Goal: Task Accomplishment & Management: Complete application form

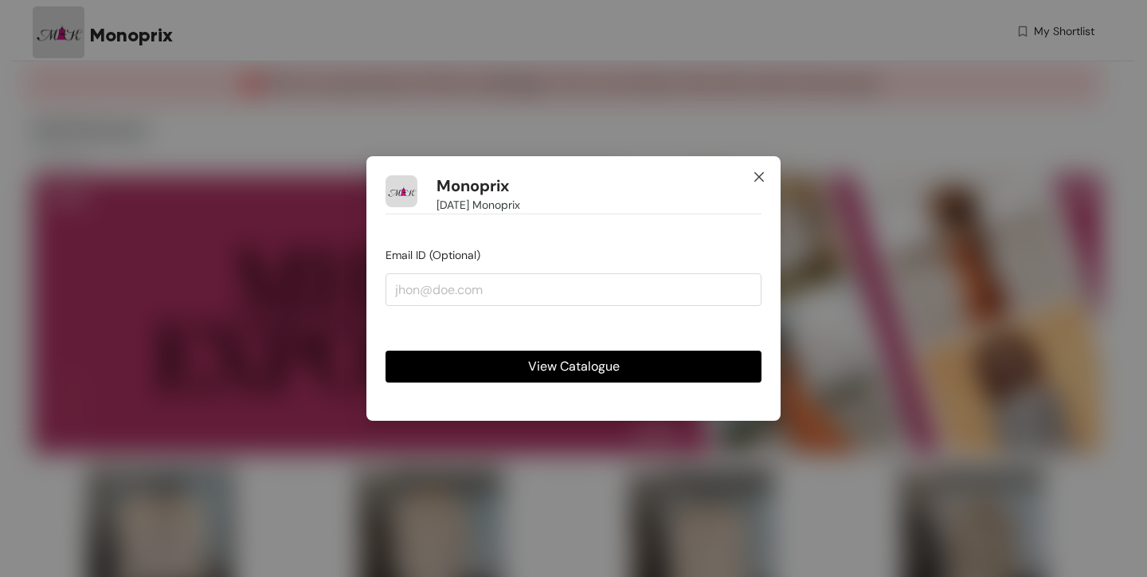
click at [752, 173] on icon "close" at bounding box center [758, 176] width 13 height 13
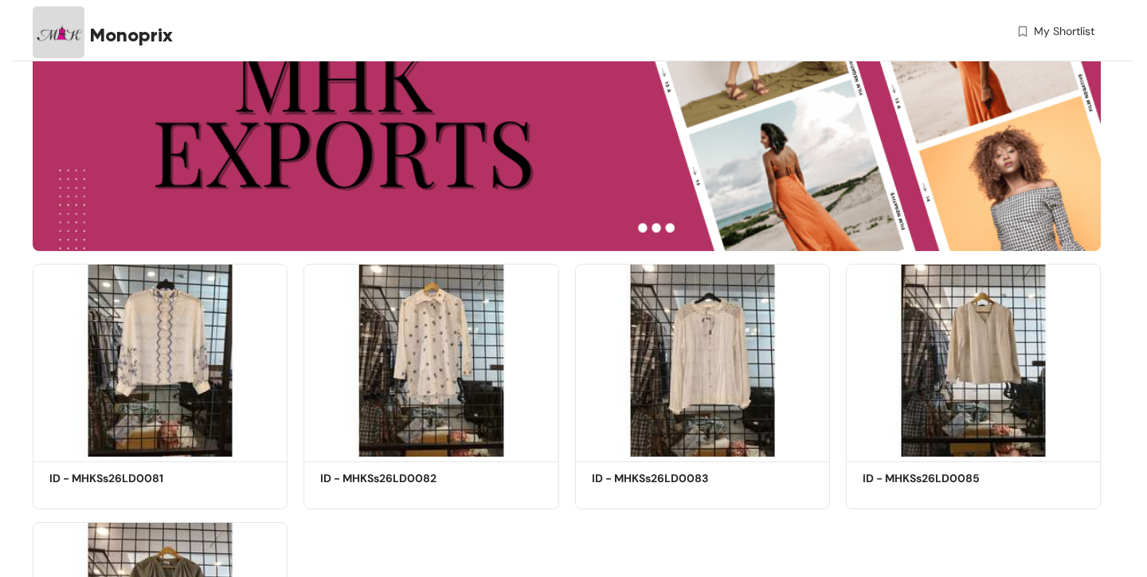
scroll to position [252, 0]
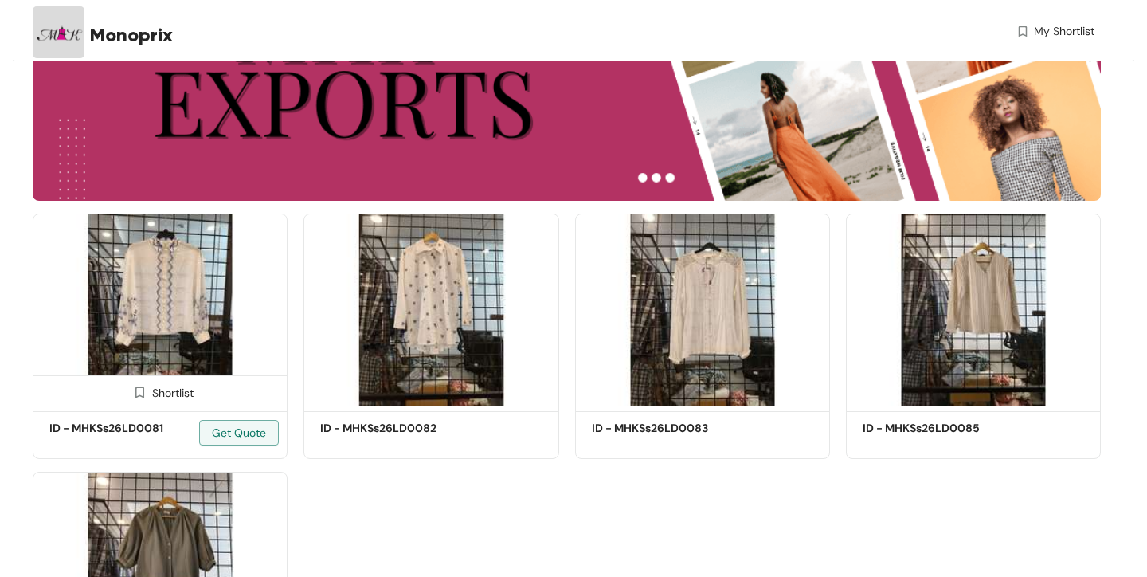
click at [159, 296] on img at bounding box center [160, 309] width 255 height 193
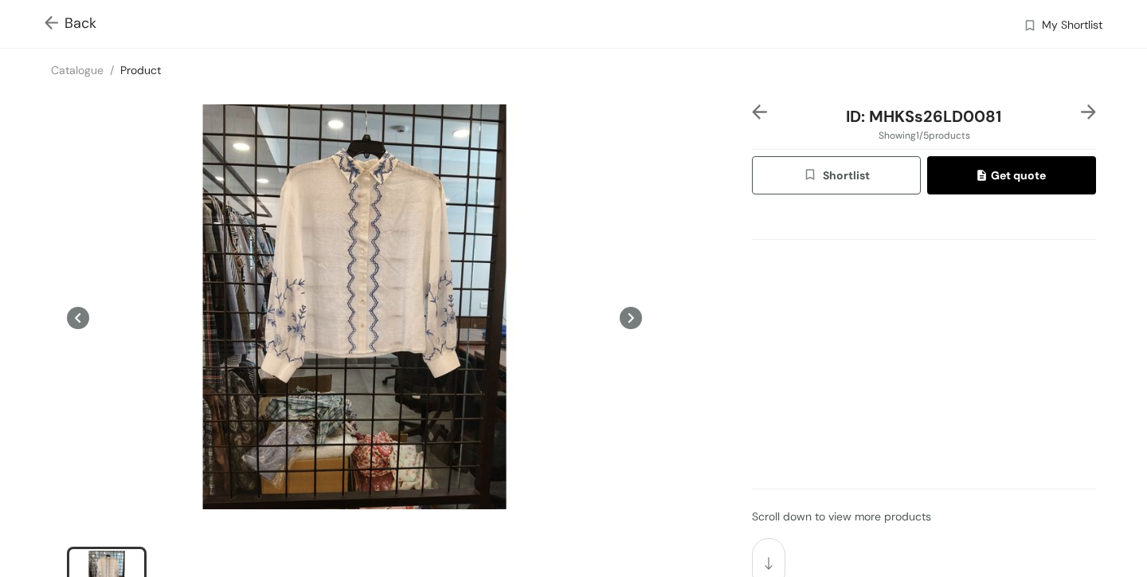
click at [635, 326] on icon at bounding box center [631, 318] width 22 height 22
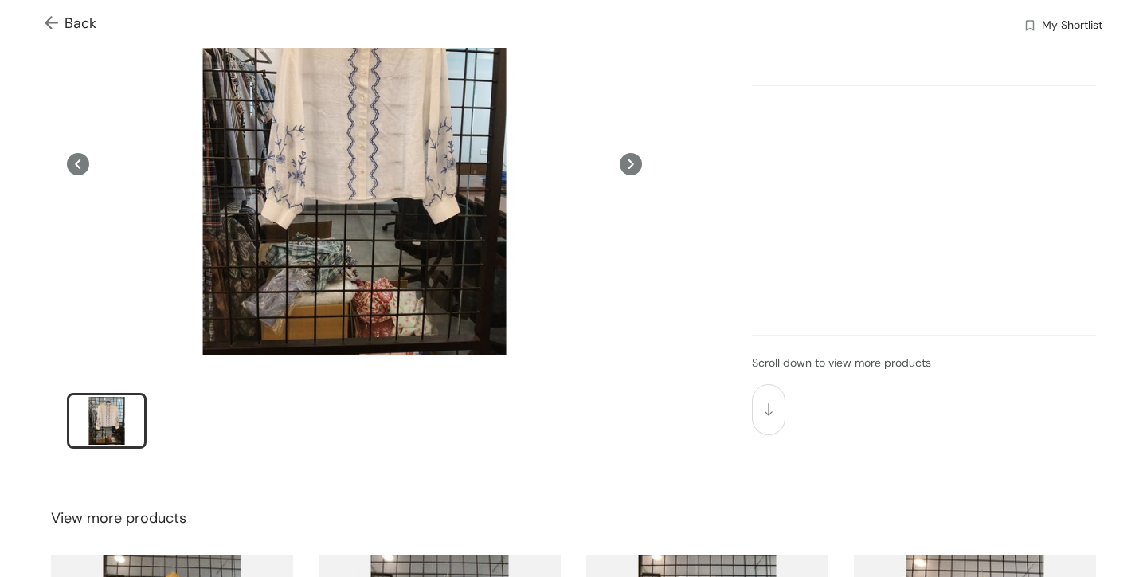
scroll to position [150, 0]
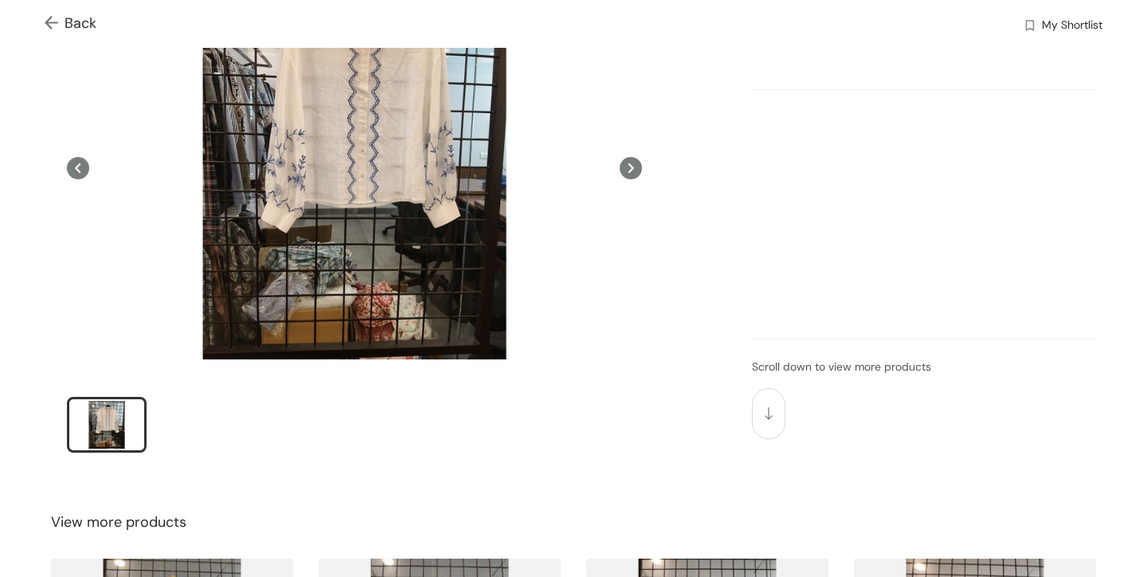
click at [629, 168] on icon at bounding box center [631, 168] width 22 height 22
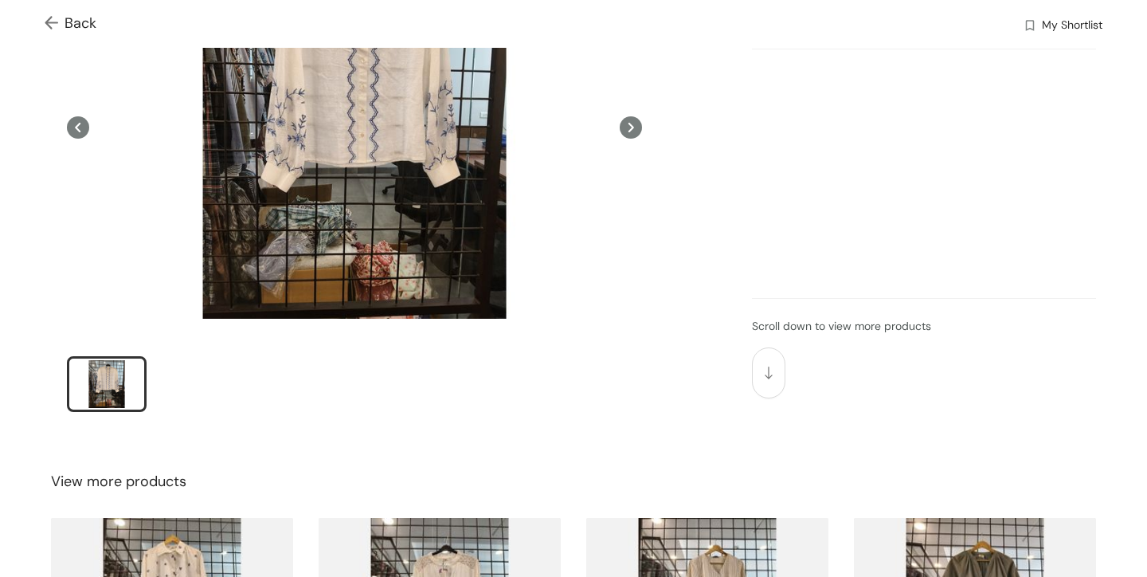
scroll to position [190, 0]
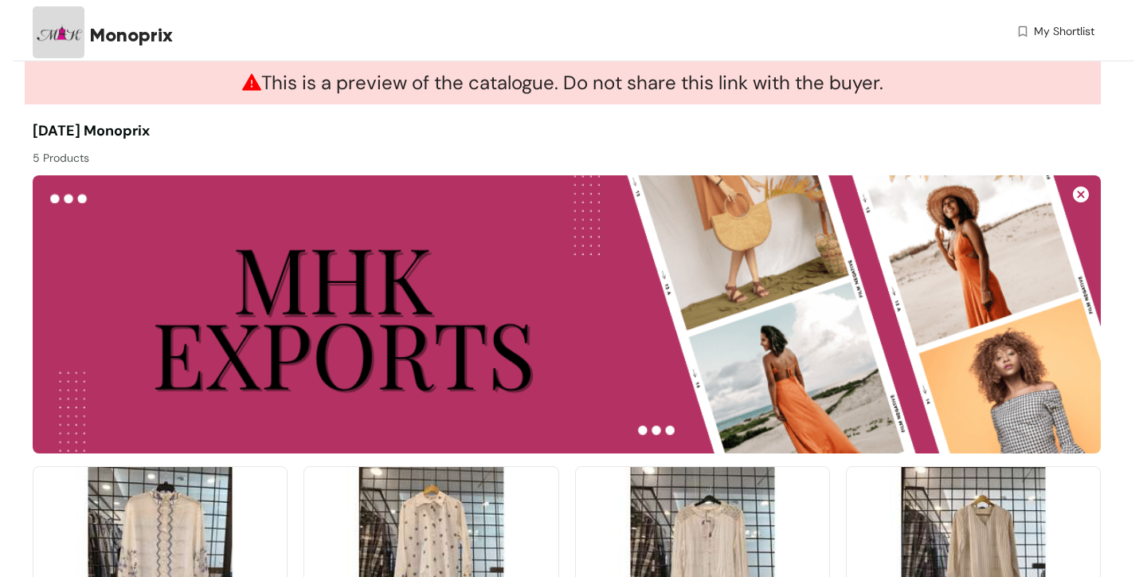
scroll to position [252, 0]
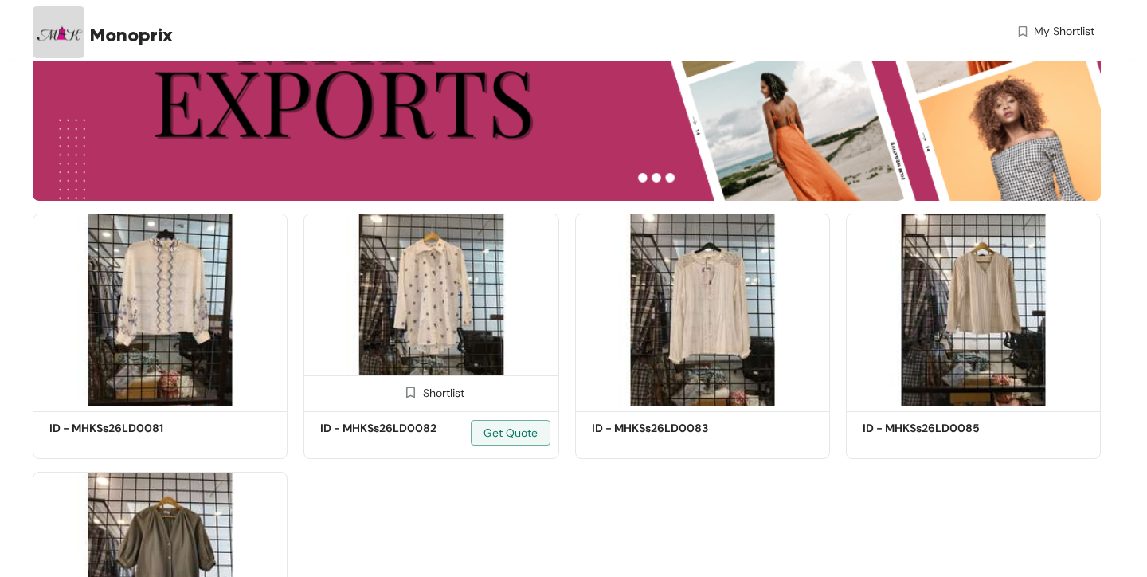
click at [382, 305] on img at bounding box center [430, 309] width 255 height 193
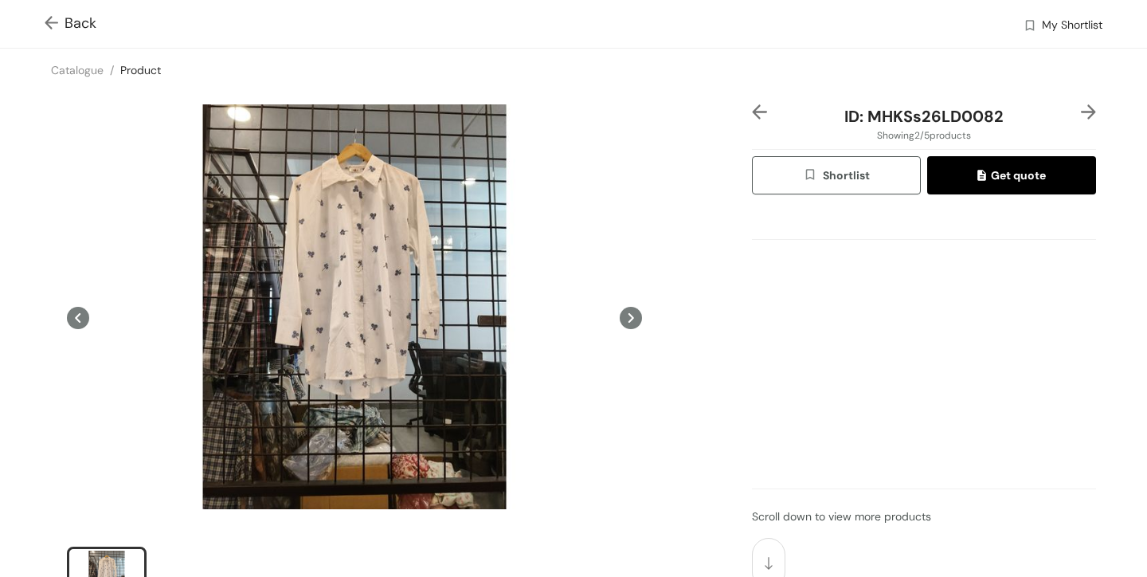
click at [1088, 114] on img at bounding box center [1088, 111] width 15 height 15
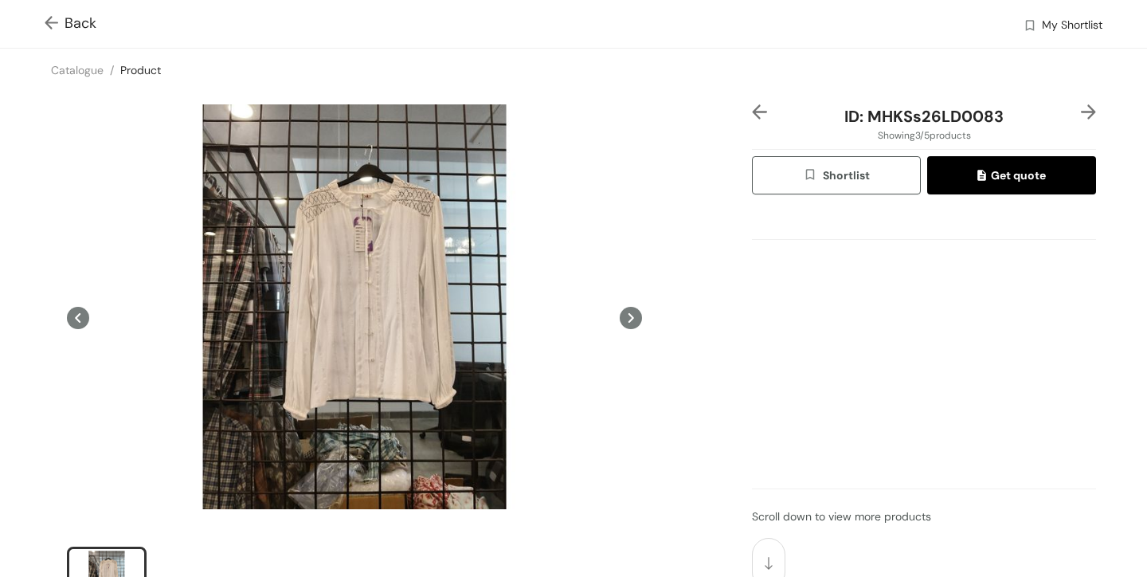
click at [1088, 114] on img at bounding box center [1088, 111] width 15 height 15
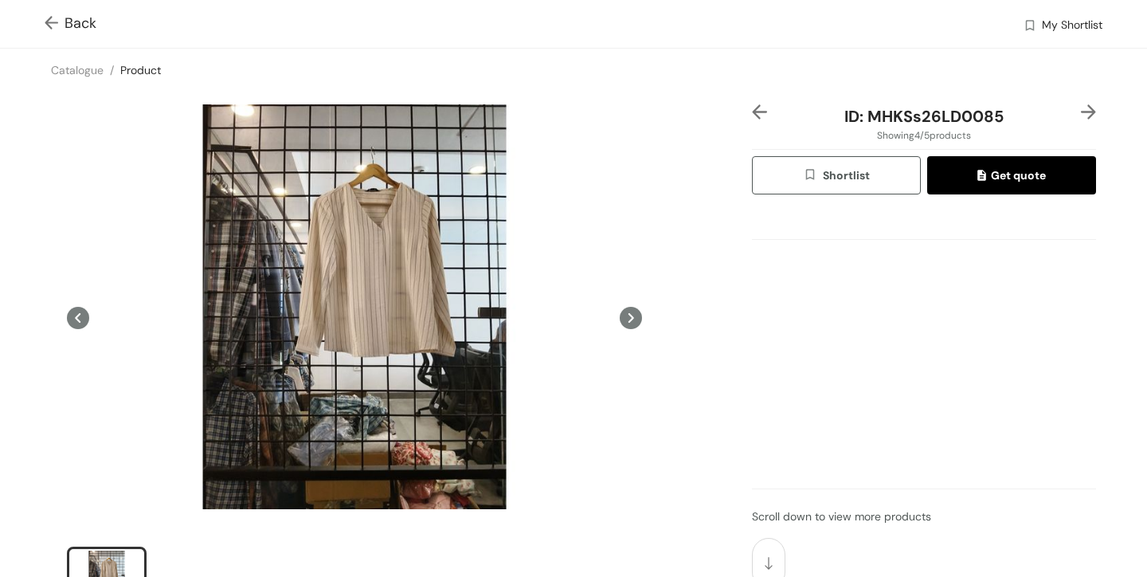
click at [1088, 114] on img at bounding box center [1088, 111] width 15 height 15
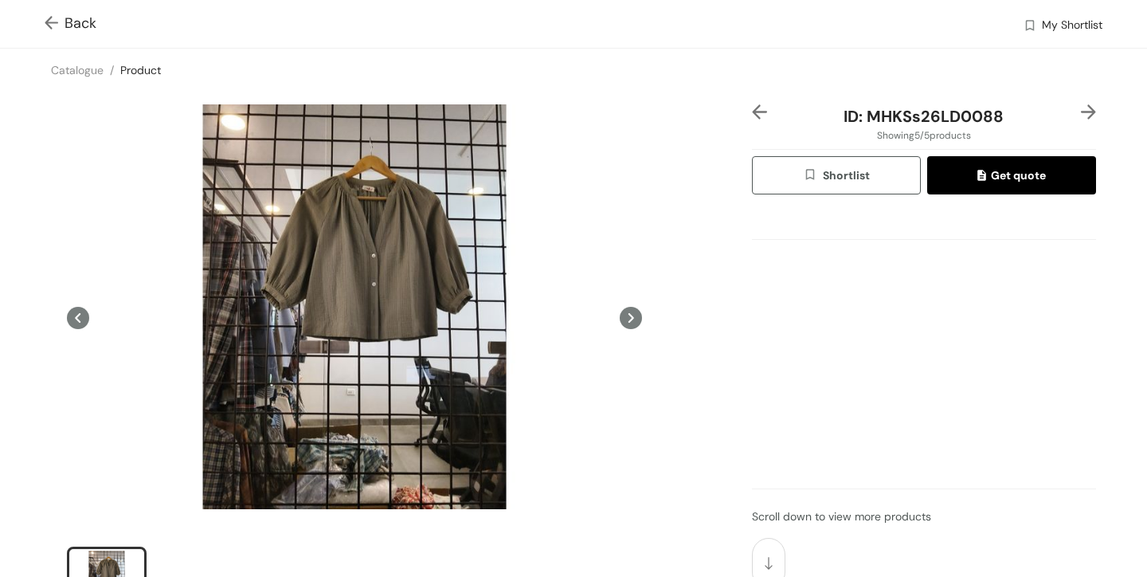
click at [48, 20] on img at bounding box center [55, 24] width 20 height 17
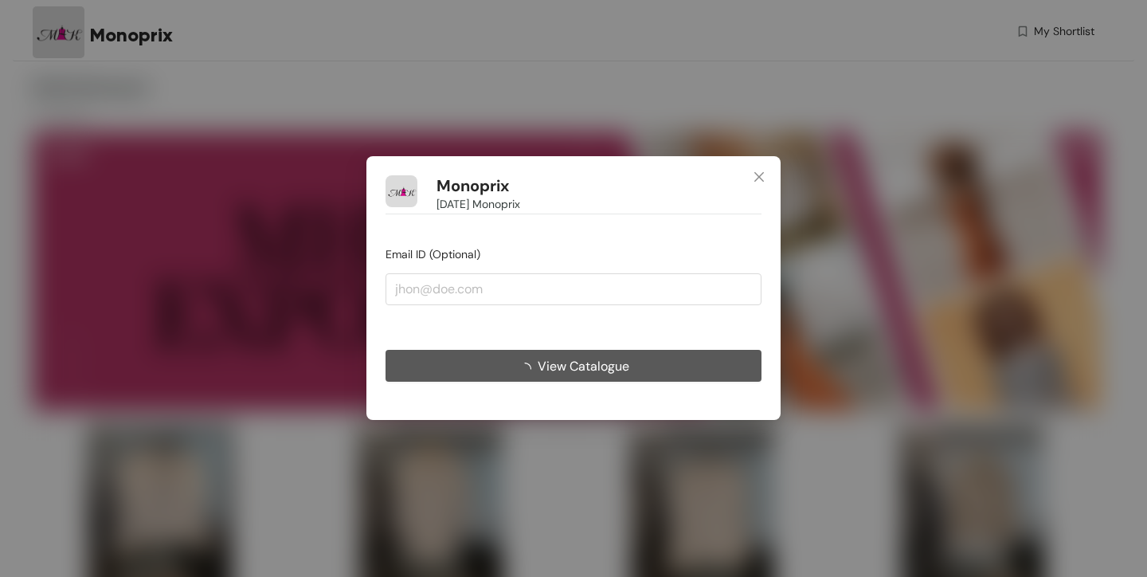
scroll to position [140, 0]
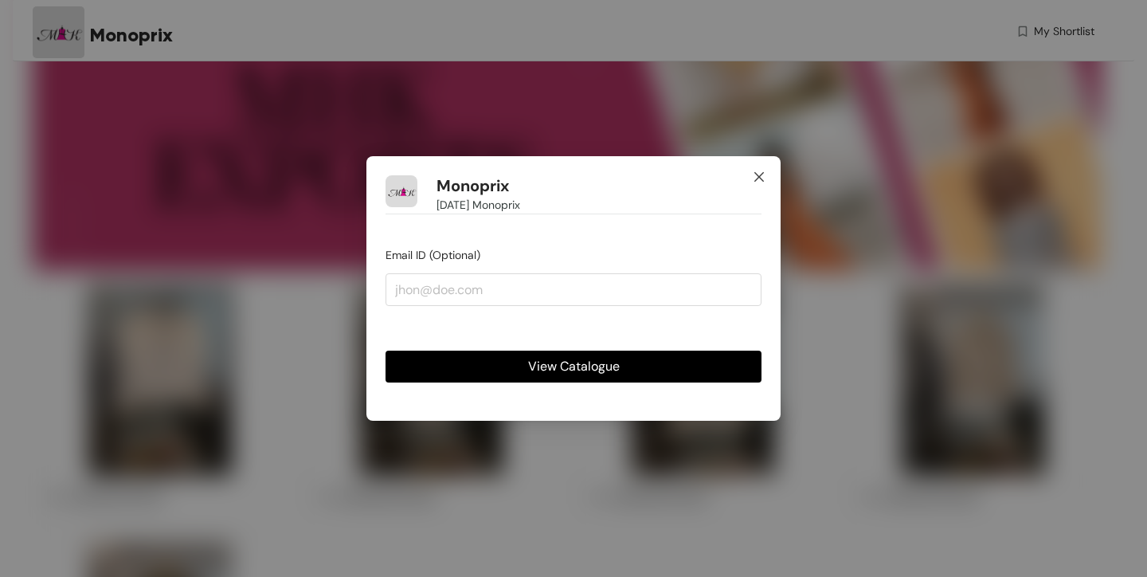
click at [768, 166] on span "Close" at bounding box center [758, 177] width 43 height 43
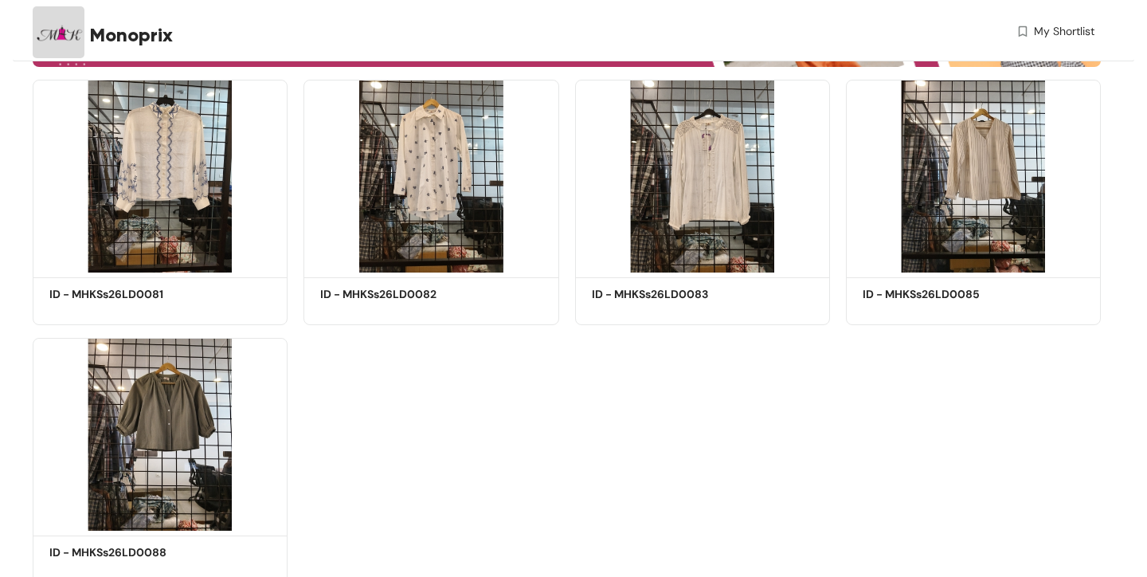
scroll to position [342, 0]
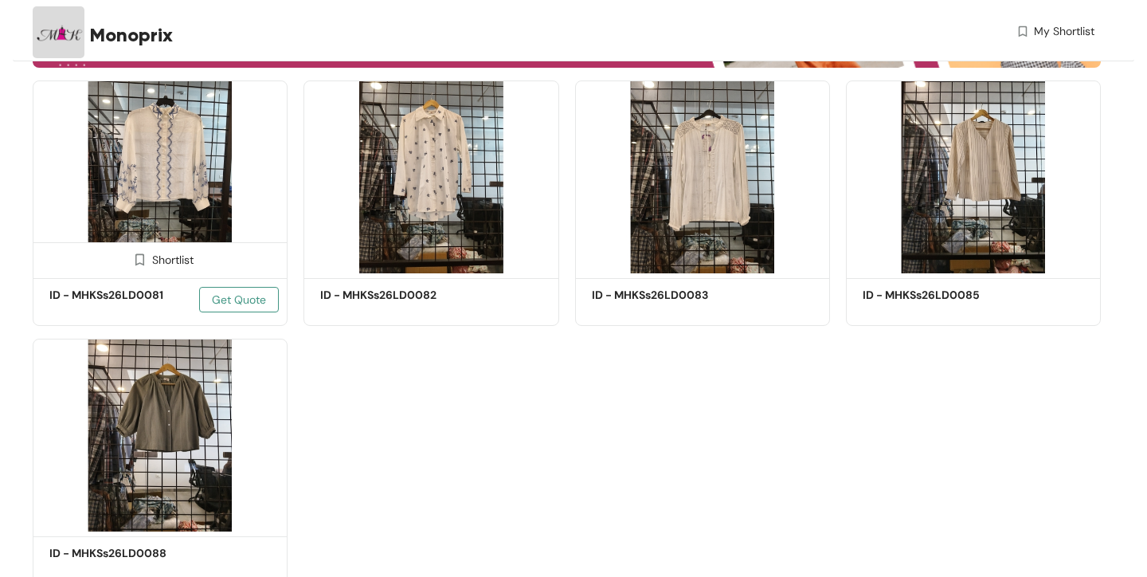
click at [229, 295] on span "Get Quote" at bounding box center [239, 300] width 54 height 18
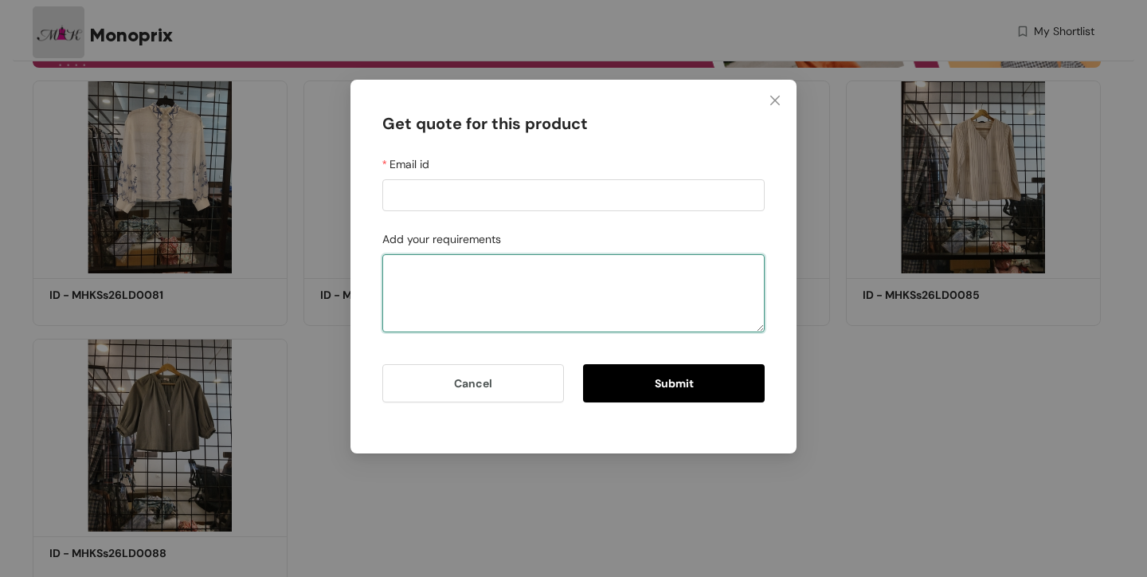
click at [428, 301] on textarea "Add your requirements" at bounding box center [573, 293] width 382 height 78
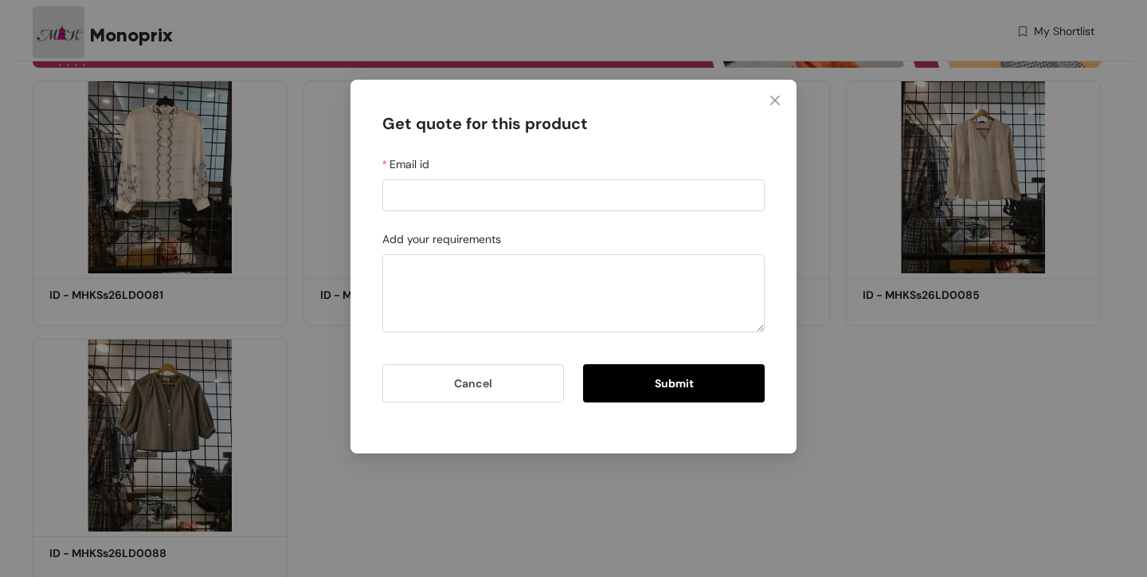
click at [737, 419] on div "Submit" at bounding box center [668, 392] width 191 height 57
click at [780, 95] on icon "close" at bounding box center [774, 100] width 13 height 13
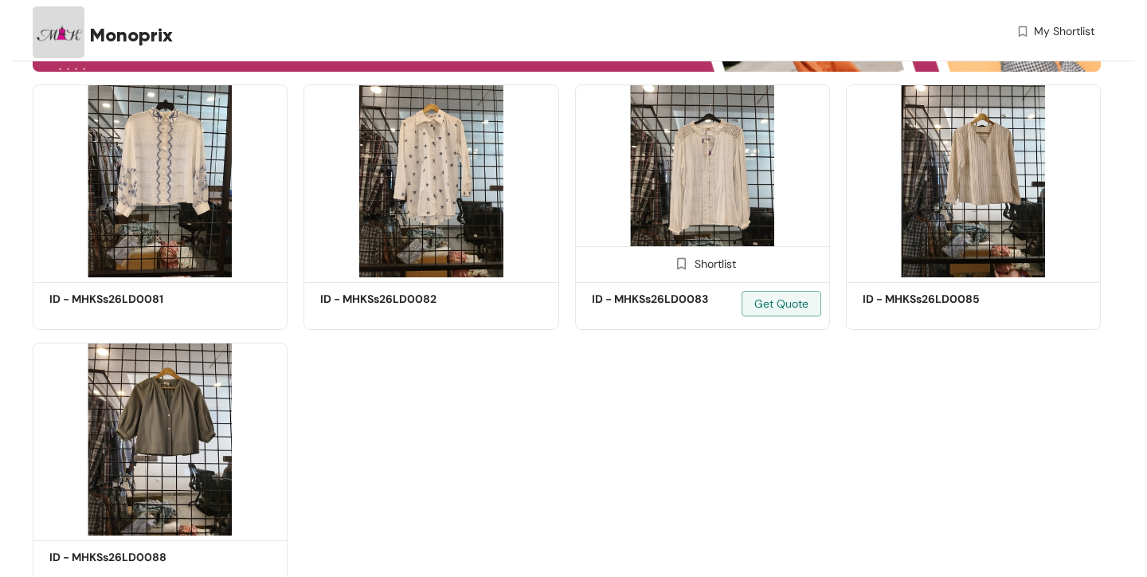
scroll to position [339, 0]
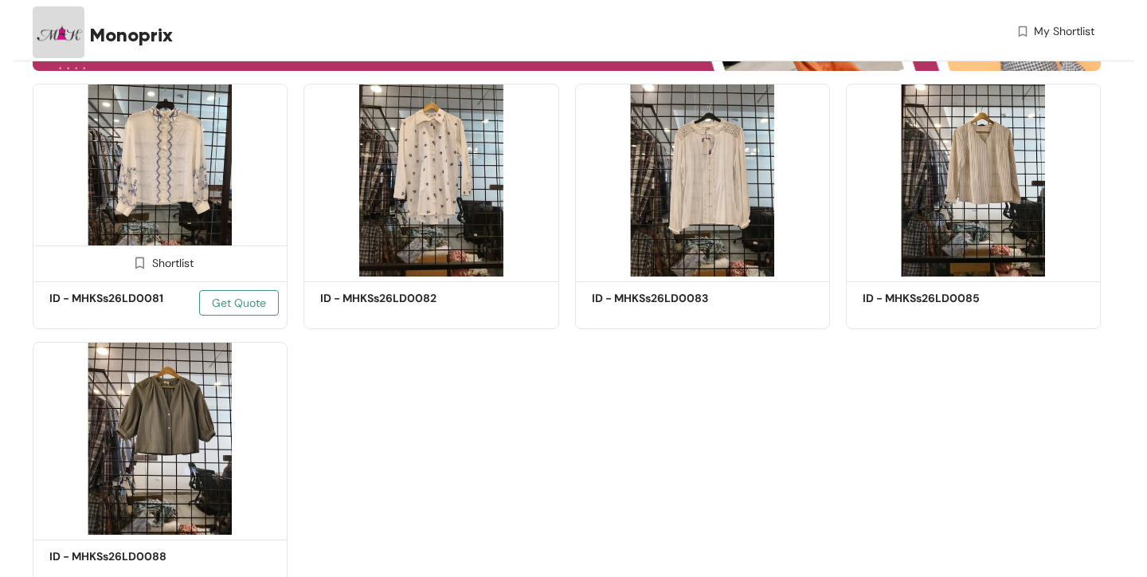
click at [238, 300] on span "Get Quote" at bounding box center [239, 303] width 54 height 18
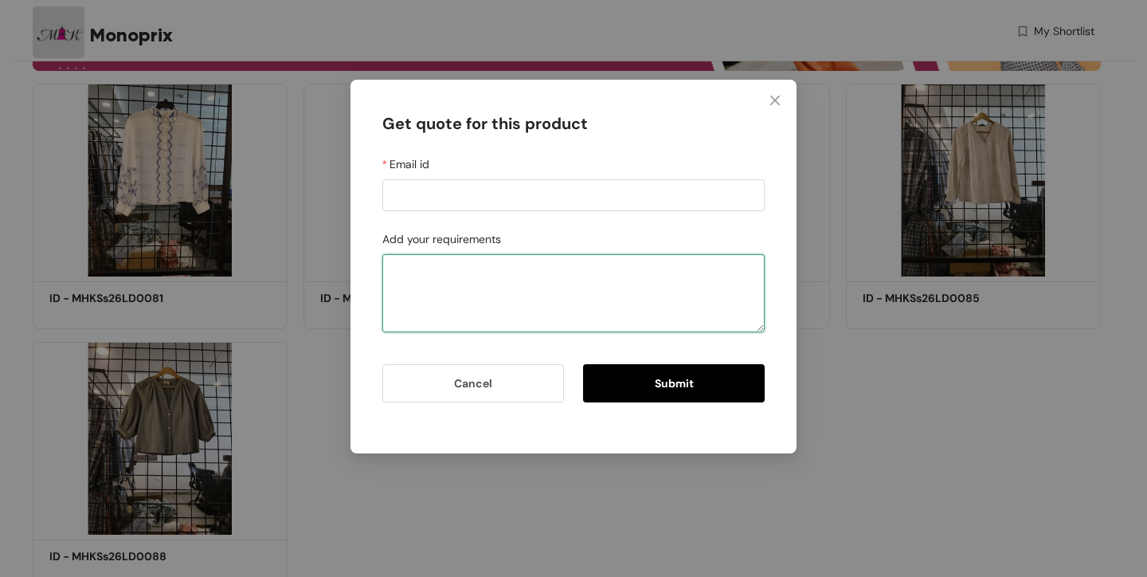
click at [499, 291] on textarea "Add your requirements" at bounding box center [573, 293] width 382 height 78
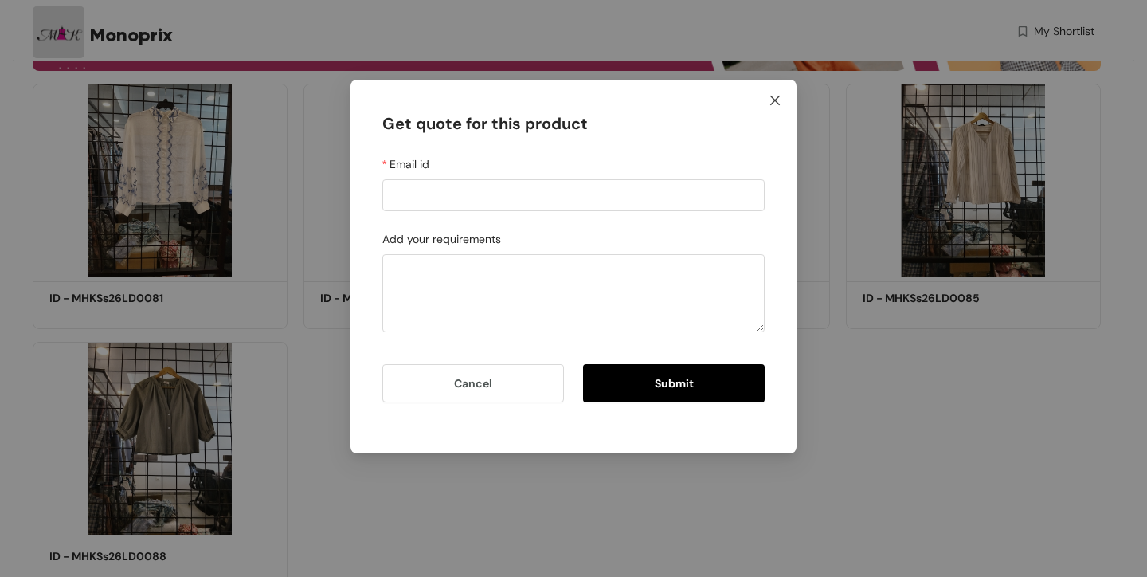
click at [782, 104] on span "Close" at bounding box center [774, 101] width 43 height 43
